Goal: Information Seeking & Learning: Understand process/instructions

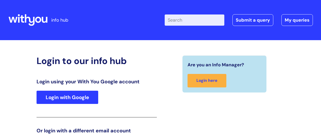
scroll to position [77, 0]
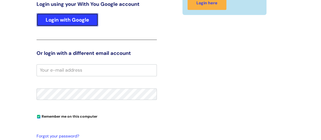
click at [85, 14] on link "Login with Google" at bounding box center [68, 19] width 62 height 13
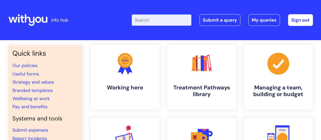
click at [154, 22] on input "Enter your search term here..." at bounding box center [162, 19] width 60 height 11
type input "placements"
click button "Search" at bounding box center [0, 0] width 0 height 0
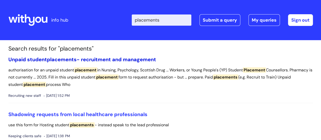
click at [119, 57] on link "Unpaid student placements - recruitment and management" at bounding box center [82, 59] width 148 height 7
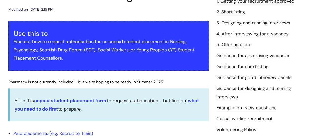
scroll to position [90, 0]
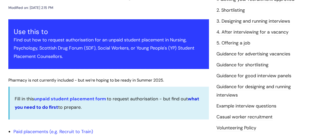
click at [191, 100] on strong "what you need to do first" at bounding box center [107, 103] width 185 height 14
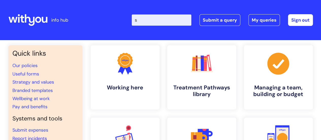
click at [173, 20] on input "s" at bounding box center [162, 19] width 60 height 11
type input "student"
click button "Search" at bounding box center [0, 0] width 0 height 0
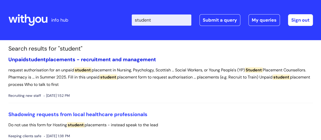
click at [139, 58] on link "Unpaid student placements - recruitment and management" at bounding box center [82, 59] width 148 height 7
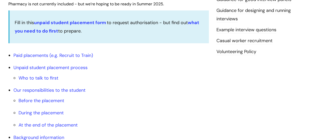
scroll to position [163, 0]
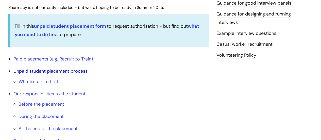
click at [51, 71] on link "Unpaid student placement process" at bounding box center [50, 71] width 74 height 6
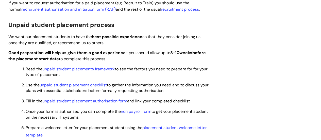
scroll to position [362, 0]
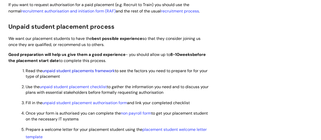
click at [105, 71] on link "unpaid student placements framework" at bounding box center [78, 70] width 72 height 5
